Goal: Information Seeking & Learning: Check status

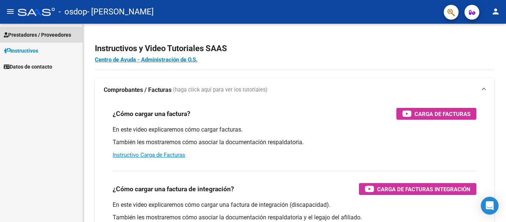
click at [58, 34] on span "Prestadores / Proveedores" at bounding box center [37, 35] width 67 height 8
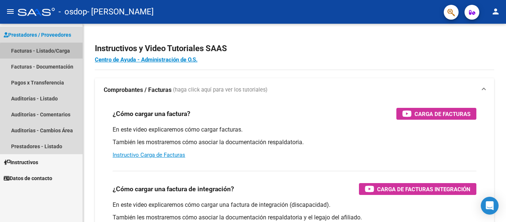
click at [55, 53] on link "Facturas - Listado/Carga" at bounding box center [41, 51] width 83 height 16
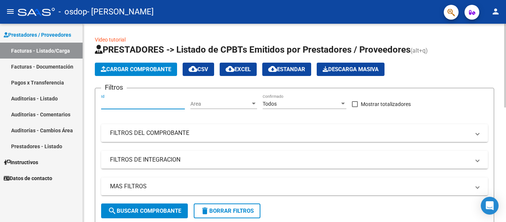
click at [136, 102] on input "Id" at bounding box center [143, 104] width 84 height 6
click at [495, 12] on mat-icon "person" at bounding box center [495, 11] width 9 height 9
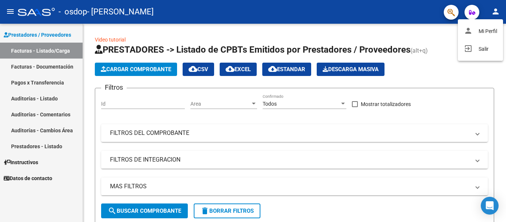
click at [495, 12] on div at bounding box center [253, 111] width 506 height 222
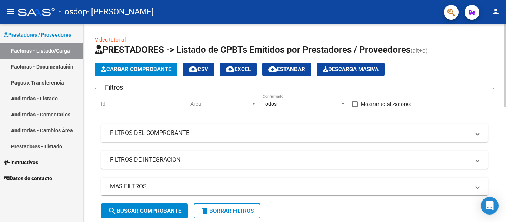
click at [277, 136] on mat-panel-title "FILTROS DEL COMPROBANTE" at bounding box center [290, 133] width 360 height 8
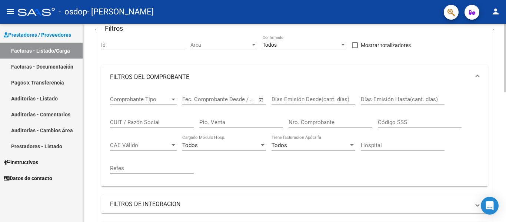
scroll to position [60, 0]
click at [505, 85] on div at bounding box center [505, 79] width 2 height 68
click at [136, 95] on span "Comprobante Tipo" at bounding box center [140, 98] width 60 height 7
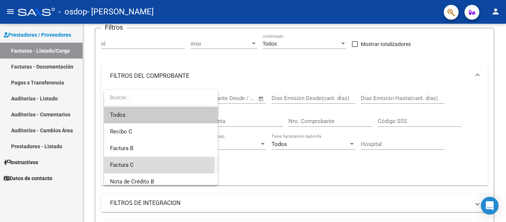
click at [137, 165] on span "Factura C" at bounding box center [161, 165] width 102 height 17
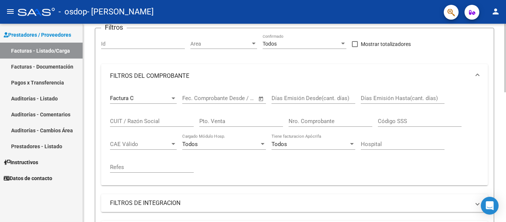
click at [210, 102] on div "Start date – End date Fec. Comprobante Desde / Hasta" at bounding box center [219, 96] width 75 height 16
click at [258, 98] on span "Open calendar" at bounding box center [261, 99] width 18 height 18
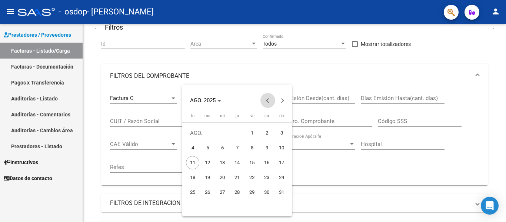
click at [265, 101] on span "Previous month" at bounding box center [267, 100] width 15 height 15
click at [207, 147] on span "1" at bounding box center [207, 147] width 13 height 13
type input "[DATE]"
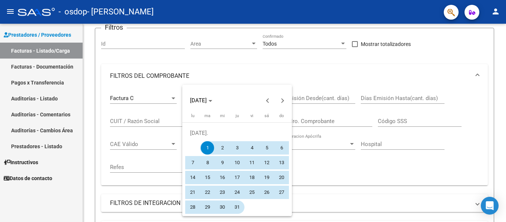
click at [237, 205] on span "31" at bounding box center [236, 206] width 13 height 13
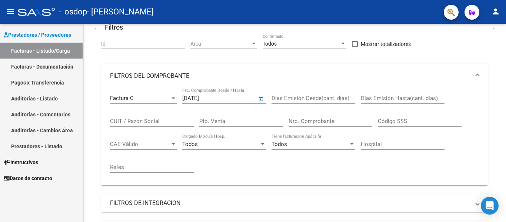
type input "[DATE]"
click at [321, 95] on input "Días Emisión Desde(cant. días)" at bounding box center [313, 98] width 84 height 7
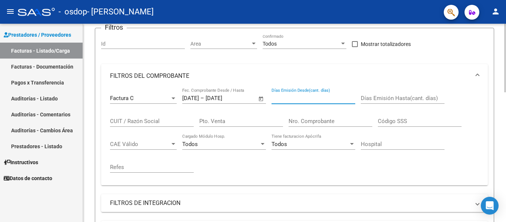
type input "1"
type input "0"
click at [165, 121] on input "CUIT / Razón Social" at bounding box center [152, 121] width 84 height 7
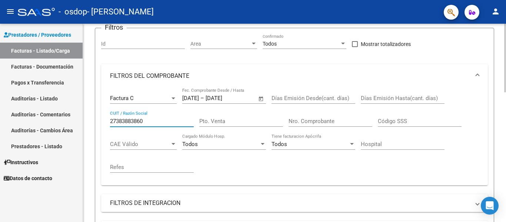
type input "27383883860"
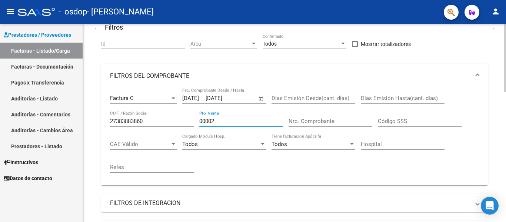
type input "00002"
click at [311, 119] on input "Nro. Comprobante" at bounding box center [330, 121] width 84 height 7
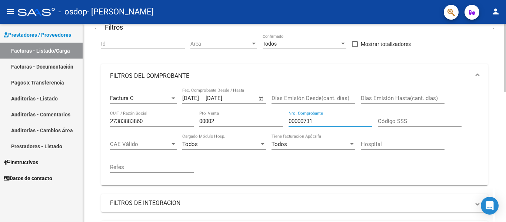
type input "00000731"
click at [391, 123] on input "Código SSS" at bounding box center [420, 121] width 84 height 7
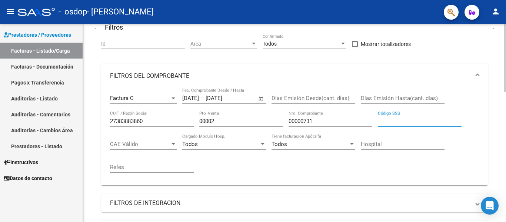
click at [153, 150] on div "CAE Válido CAE Válido" at bounding box center [143, 145] width 67 height 23
click at [151, 145] on span "CAE Válido" at bounding box center [140, 144] width 60 height 7
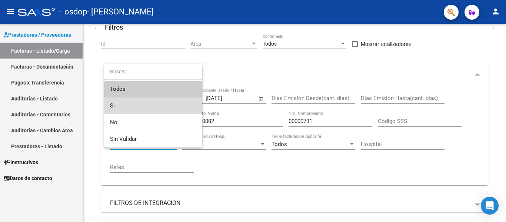
click at [140, 107] on span "Si" at bounding box center [153, 105] width 86 height 17
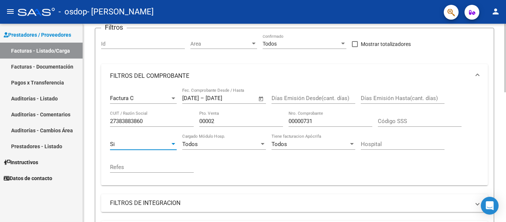
click at [209, 147] on div "Todos" at bounding box center [220, 144] width 77 height 7
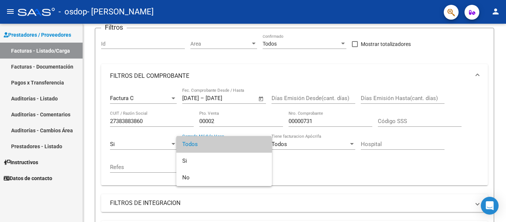
click at [283, 160] on div at bounding box center [253, 111] width 506 height 222
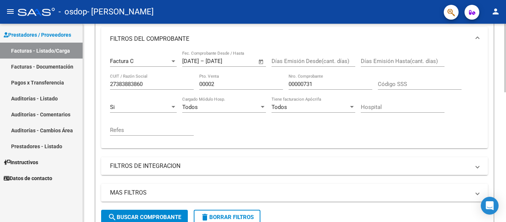
scroll to position [134, 0]
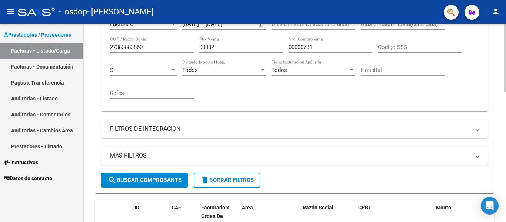
click at [178, 128] on mat-panel-title "FILTROS DE INTEGRACION" at bounding box center [290, 129] width 360 height 8
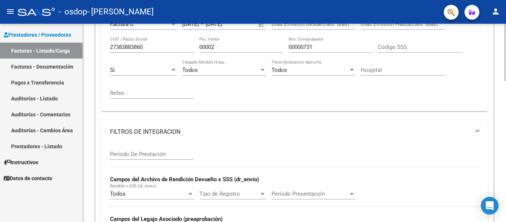
scroll to position [171, 0]
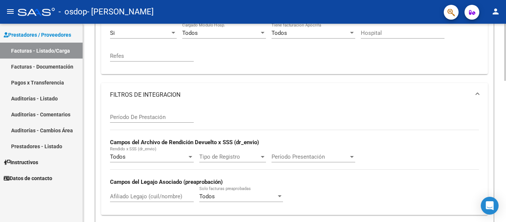
click at [167, 113] on div "Período De Prestación" at bounding box center [152, 115] width 84 height 16
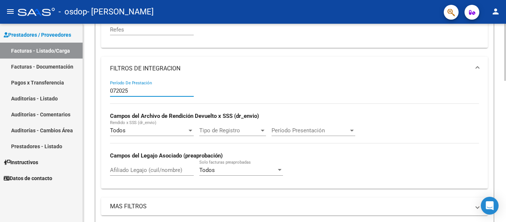
scroll to position [208, 0]
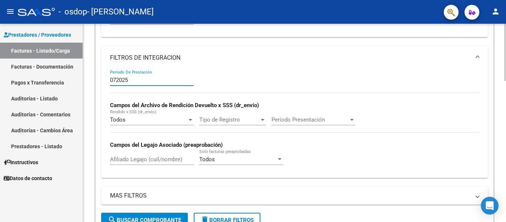
type input "072025"
click at [168, 126] on div "Todos Rendido x SSS (dr_envio)" at bounding box center [152, 120] width 84 height 23
click at [187, 121] on div at bounding box center [190, 120] width 7 height 6
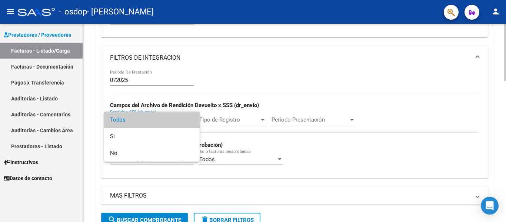
click at [187, 121] on span "Todos" at bounding box center [152, 119] width 84 height 17
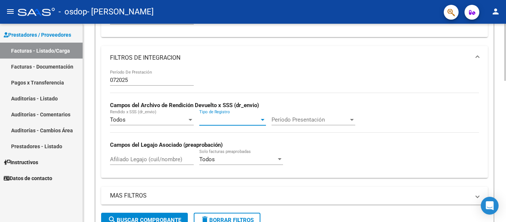
click at [224, 120] on span "Tipo de Registro" at bounding box center [229, 119] width 60 height 7
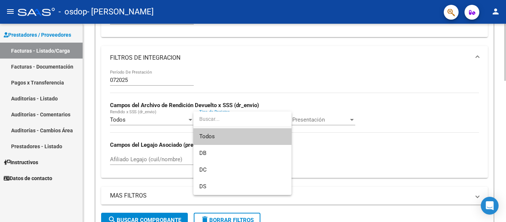
click at [224, 120] on input "dropdown search" at bounding box center [242, 119] width 98 height 16
click at [326, 110] on div at bounding box center [253, 111] width 506 height 222
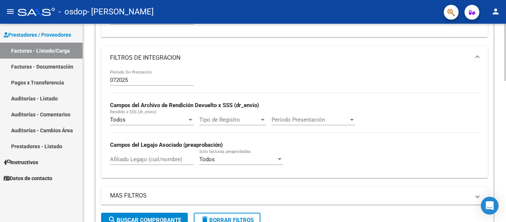
click at [333, 118] on span "Período Presentación" at bounding box center [309, 119] width 77 height 7
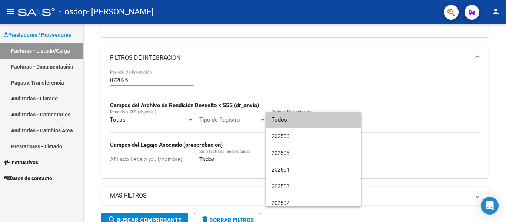
click at [232, 106] on div at bounding box center [253, 111] width 506 height 222
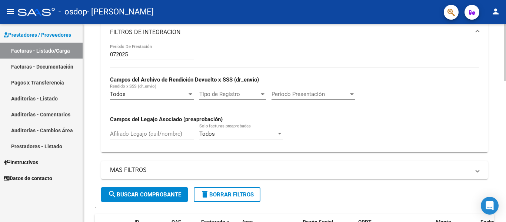
scroll to position [245, 0]
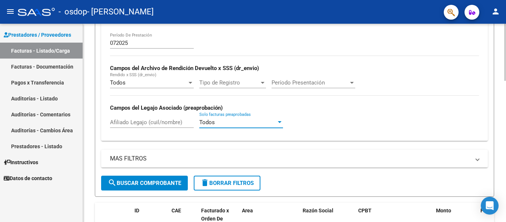
click at [216, 123] on div "Todos" at bounding box center [237, 122] width 77 height 7
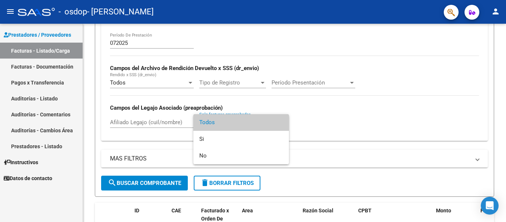
click at [336, 123] on div at bounding box center [253, 111] width 506 height 222
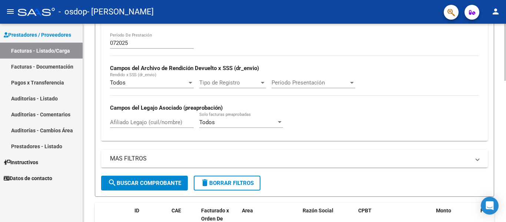
click at [171, 120] on input "Afiliado Legajo (cuil/nombre)" at bounding box center [152, 122] width 84 height 7
type input "3877039281"
click at [267, 162] on mat-panel-title "MAS FILTROS" at bounding box center [290, 158] width 360 height 8
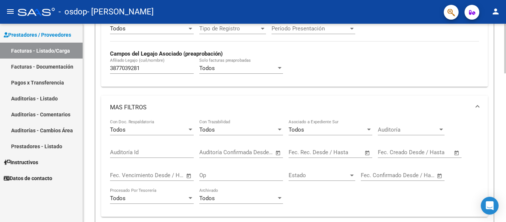
scroll to position [319, 0]
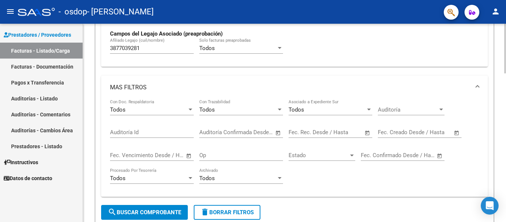
click at [154, 111] on div "Todos" at bounding box center [148, 109] width 77 height 7
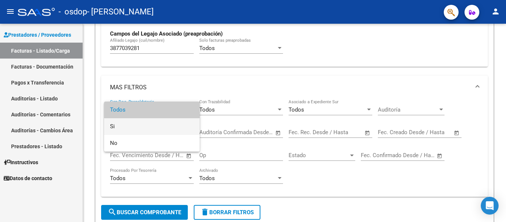
click at [160, 123] on span "Si" at bounding box center [152, 126] width 84 height 17
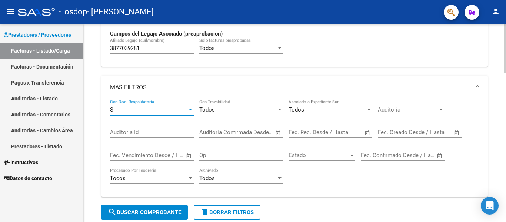
click at [317, 111] on div "Todos" at bounding box center [326, 109] width 77 height 7
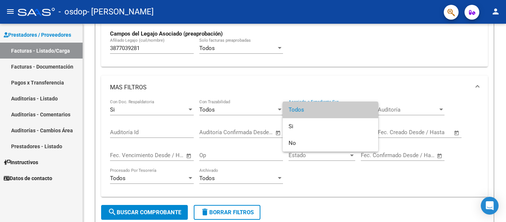
click at [321, 93] on div at bounding box center [253, 111] width 506 height 222
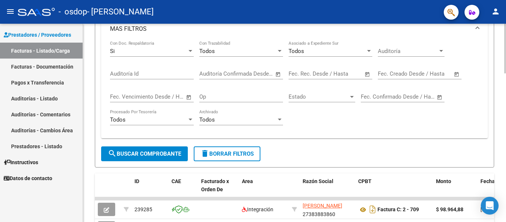
scroll to position [393, 0]
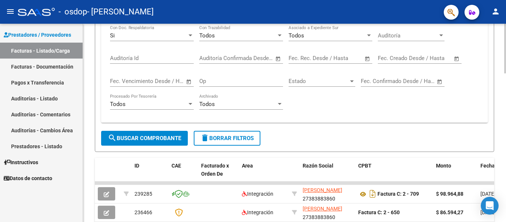
click at [173, 137] on span "search Buscar Comprobante" at bounding box center [144, 138] width 73 height 7
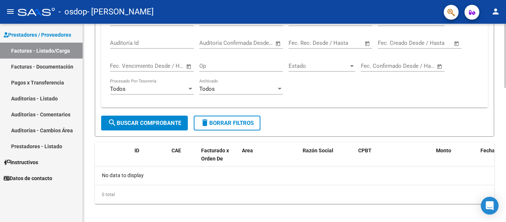
scroll to position [414, 0]
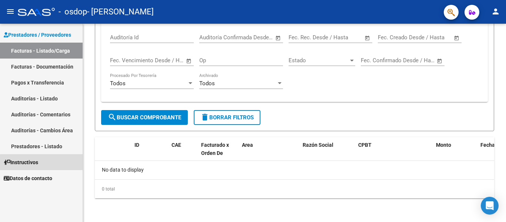
click at [44, 166] on link "Instructivos" at bounding box center [41, 162] width 83 height 16
